Goal: Task Accomplishment & Management: Manage account settings

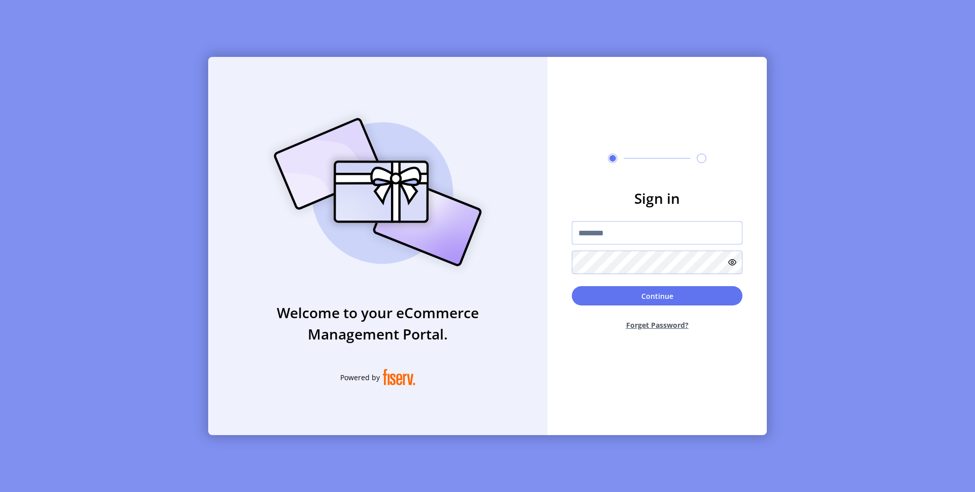
click at [626, 238] on input "text" at bounding box center [657, 232] width 171 height 23
type input "**********"
click at [678, 297] on button "Continue" at bounding box center [657, 295] width 171 height 19
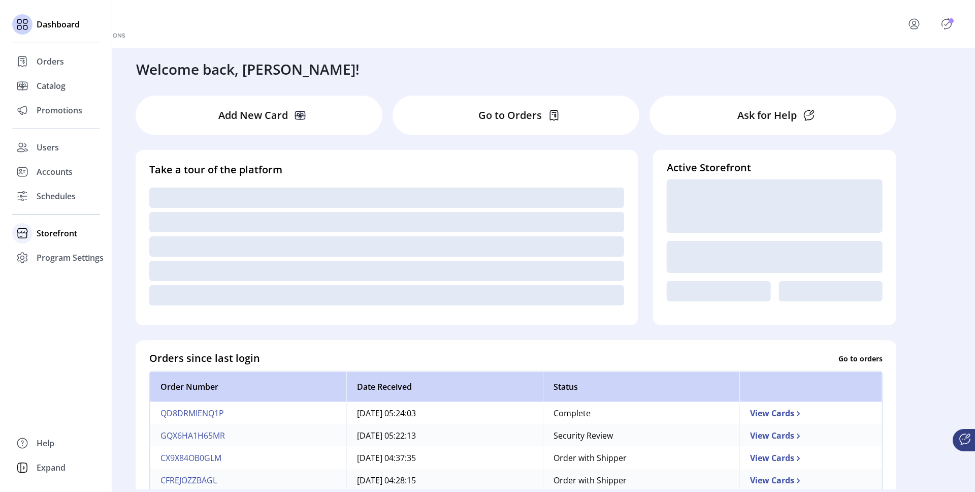
click at [67, 230] on span "Storefront" at bounding box center [57, 233] width 41 height 12
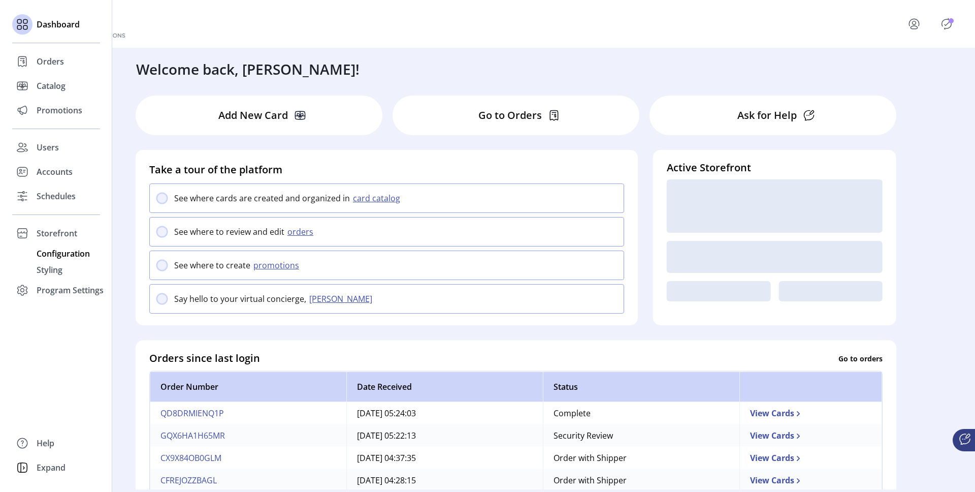
click at [68, 254] on span "Configuration" at bounding box center [63, 253] width 53 height 12
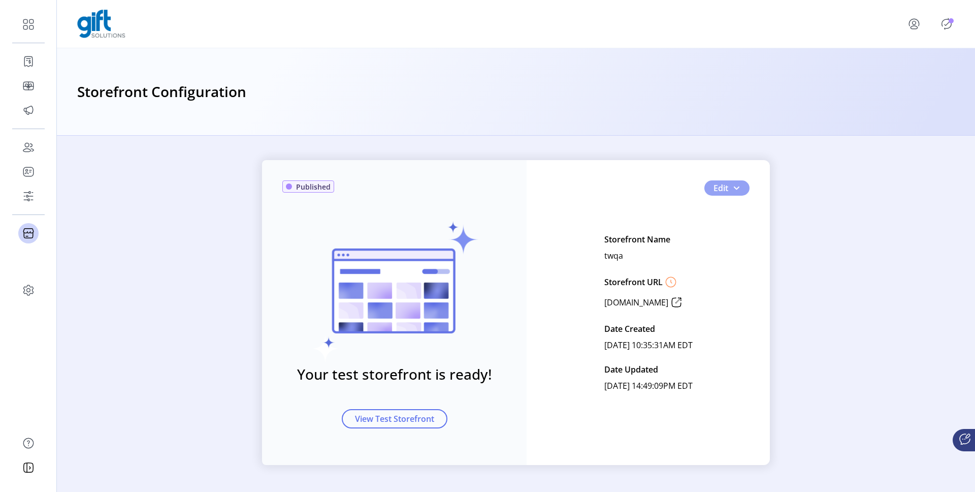
click at [737, 184] on span "button" at bounding box center [736, 188] width 8 height 8
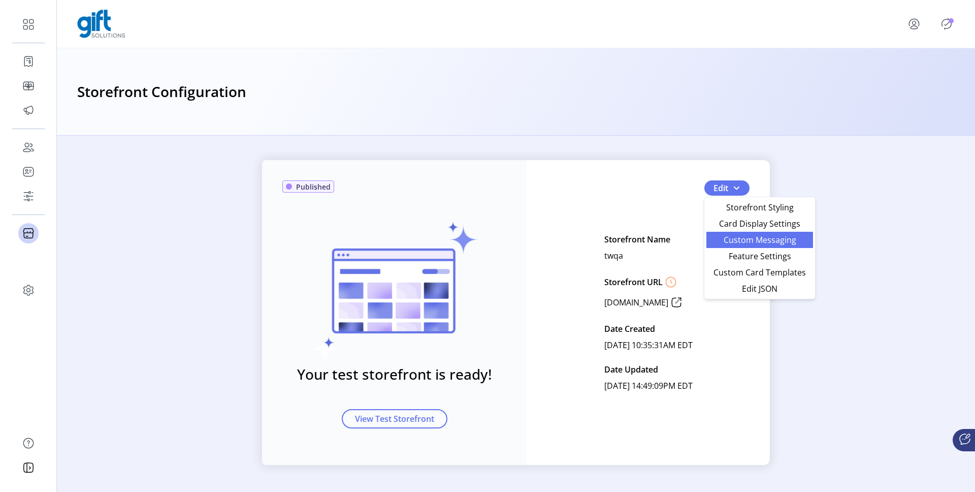
click at [742, 240] on span "Custom Messaging" at bounding box center [760, 240] width 94 height 8
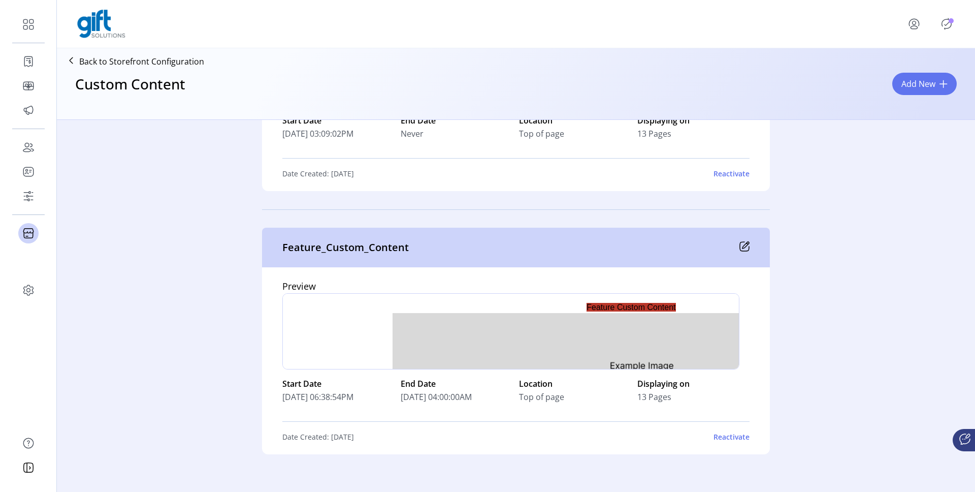
click at [701, 328] on div at bounding box center [510, 331] width 457 height 76
click at [811, 317] on div "Archive 28 TestBanner_login_TOP Preview div Start Date [DATE] 05:42:29PM End Da…" at bounding box center [516, 467] width 780 height 7398
click at [822, 261] on div "Archive 28 TestBanner_login_TOP Preview div Start Date [DATE] 05:42:29PM End Da…" at bounding box center [516, 467] width 780 height 7398
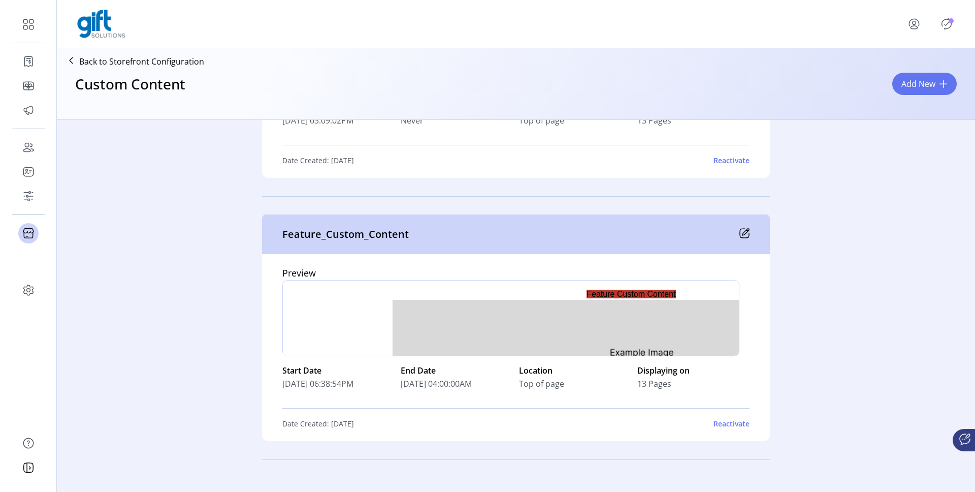
click at [862, 277] on div "Archive 28 TestBanner_login_TOP Preview div Start Date [DATE] 05:42:29PM End Da…" at bounding box center [516, 453] width 780 height 7398
